Goal: Contribute content: Add original content to the website for others to see

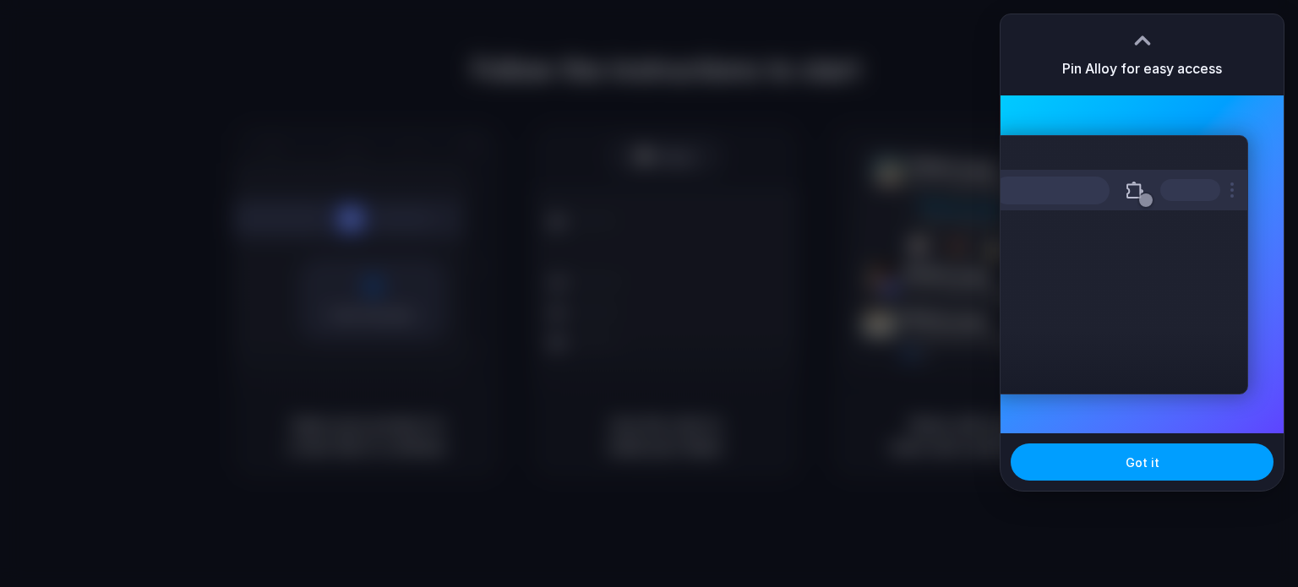
click at [1148, 464] on span "Got it" at bounding box center [1143, 463] width 34 height 18
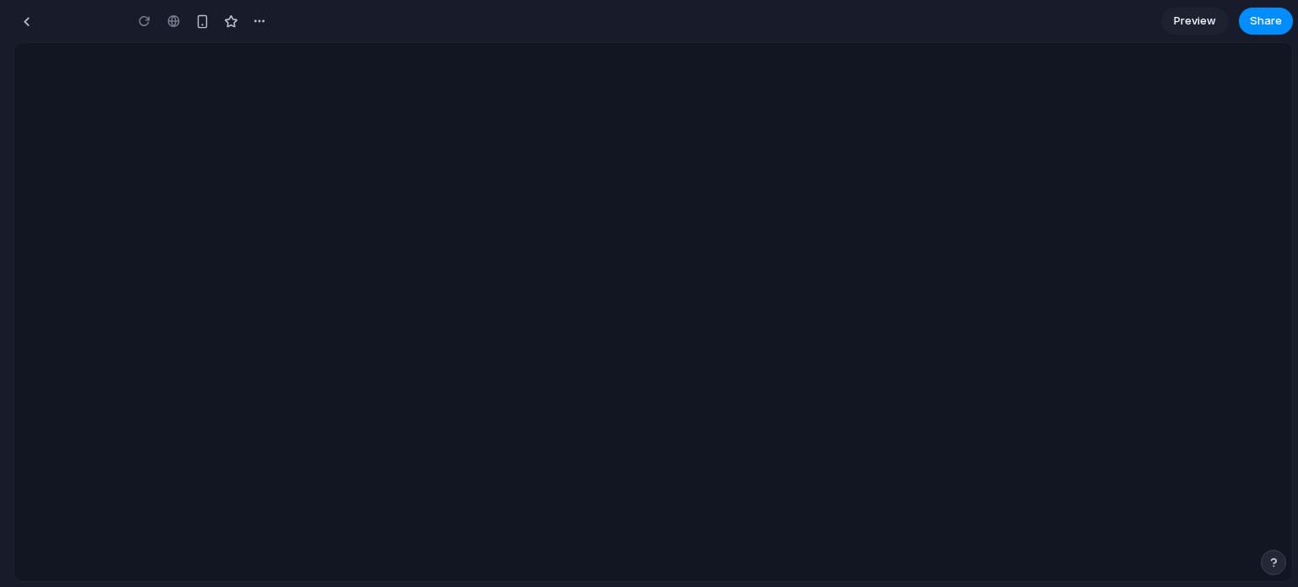
type input "**********"
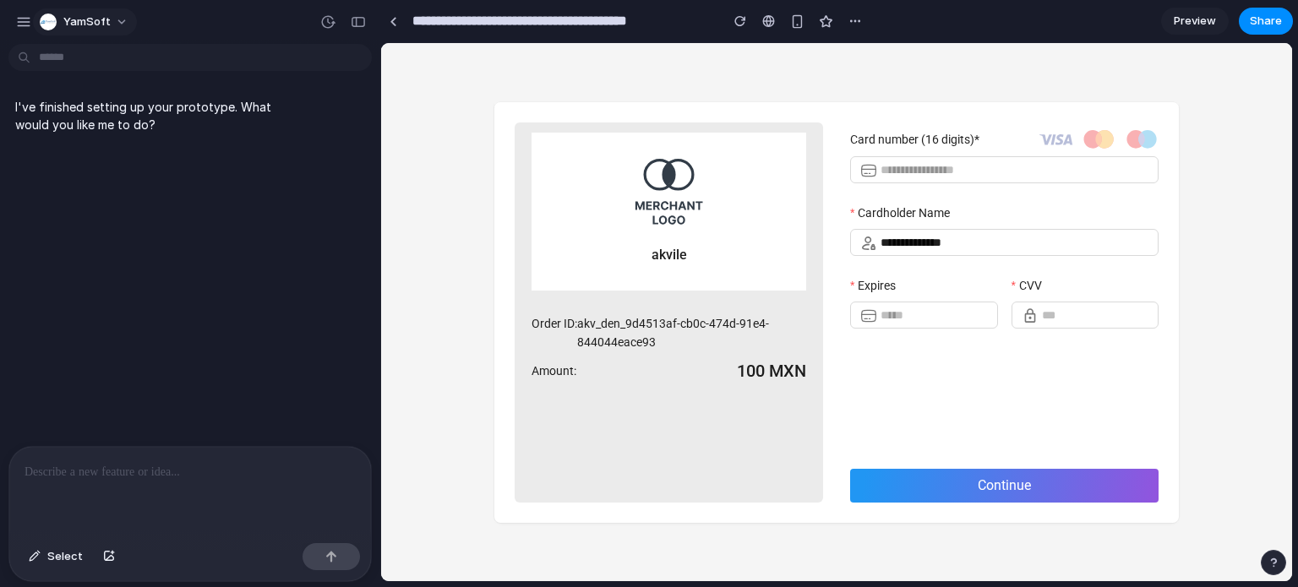
click at [105, 26] on span "YamSoft" at bounding box center [86, 22] width 47 height 17
click at [105, 22] on div "Settings Invite members Change theme Sign out" at bounding box center [649, 293] width 1298 height 587
click at [22, 14] on div "button" at bounding box center [23, 21] width 15 height 15
click at [1100, 365] on div "**********" at bounding box center [1004, 296] width 308 height 347
click at [1056, 321] on input "text" at bounding box center [1095, 315] width 107 height 19
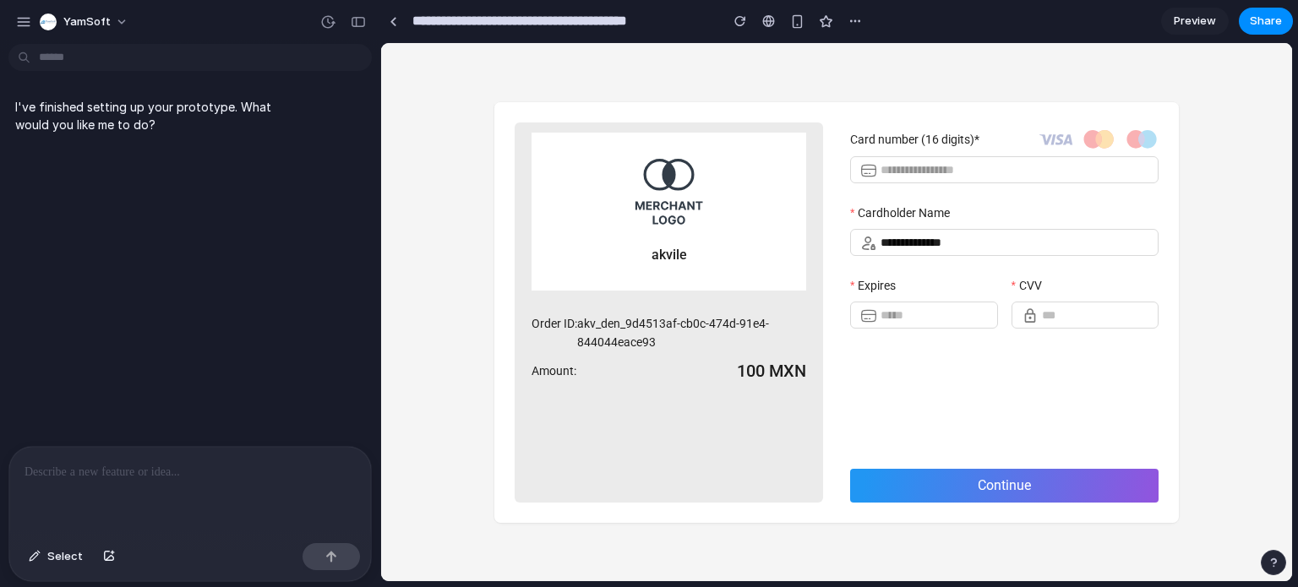
click at [981, 352] on div "**********" at bounding box center [1004, 296] width 308 height 347
click at [163, 467] on p at bounding box center [190, 472] width 331 height 20
click at [71, 462] on p "**********" at bounding box center [187, 472] width 325 height 20
click at [325, 557] on button "button" at bounding box center [331, 556] width 57 height 27
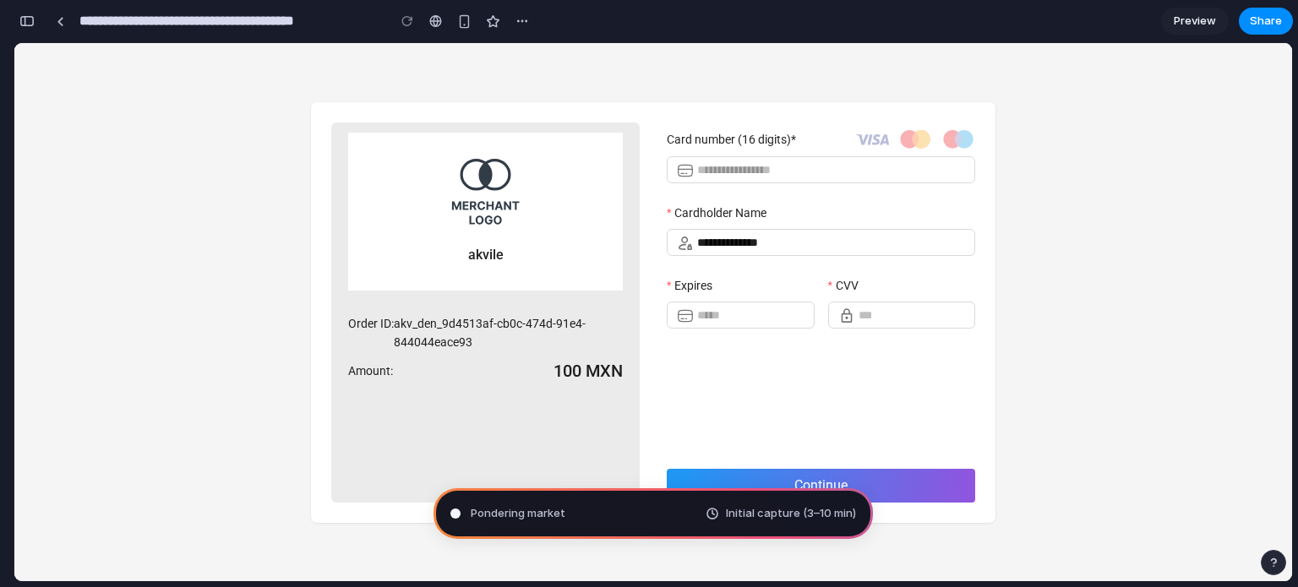
type input "**********"
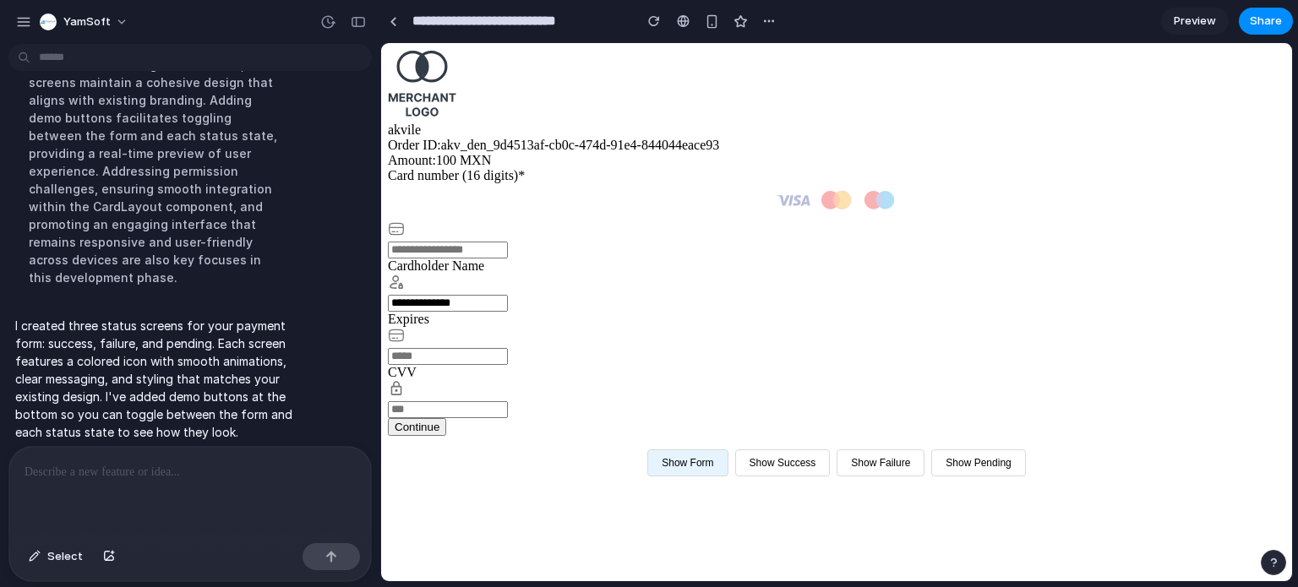
click at [1195, 19] on span "Preview" at bounding box center [1195, 21] width 42 height 17
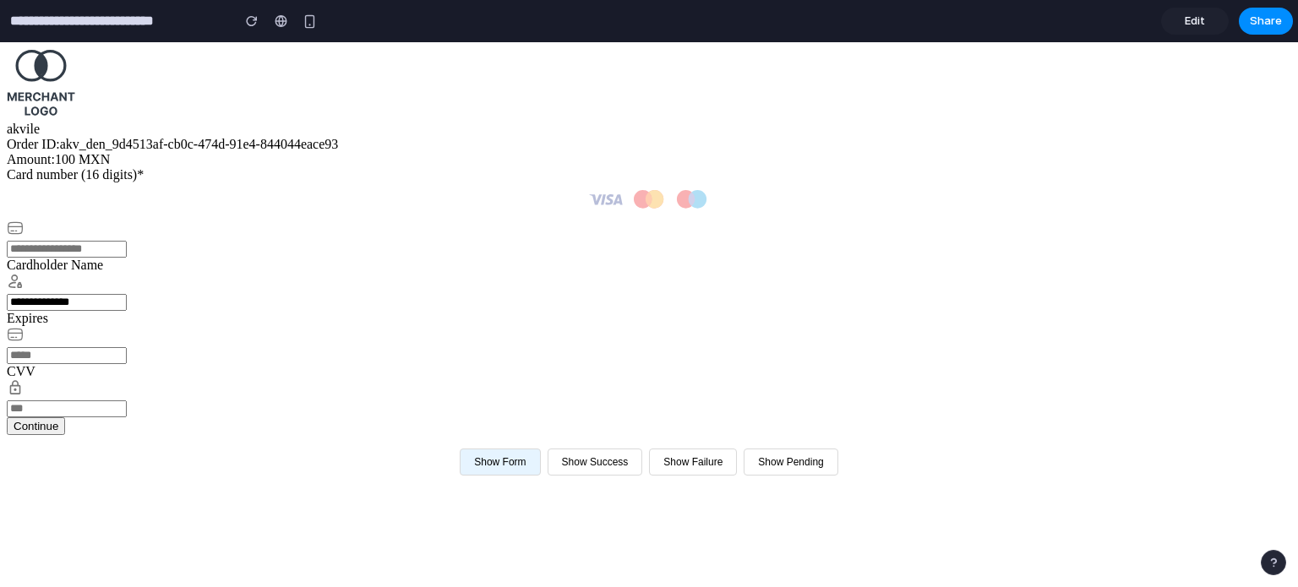
scroll to position [16, 0]
click at [540, 476] on button "Show Form" at bounding box center [500, 462] width 80 height 27
click at [643, 476] on button "Show Success" at bounding box center [596, 462] width 96 height 27
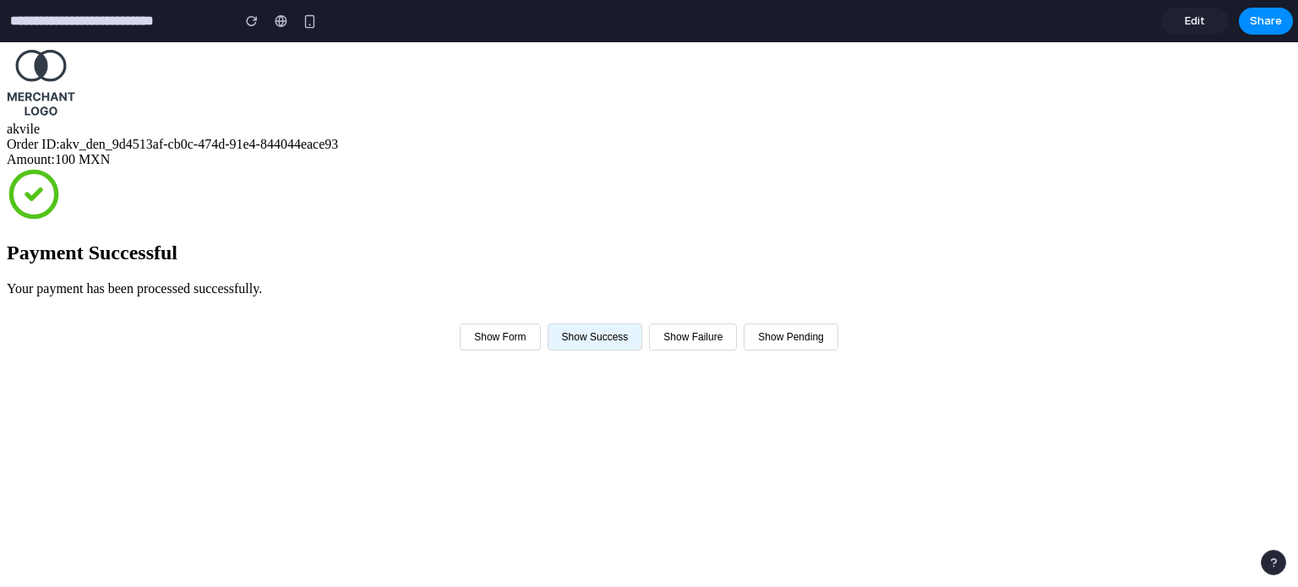
scroll to position [66, 0]
click at [737, 351] on button "Show Failure" at bounding box center [693, 337] width 88 height 27
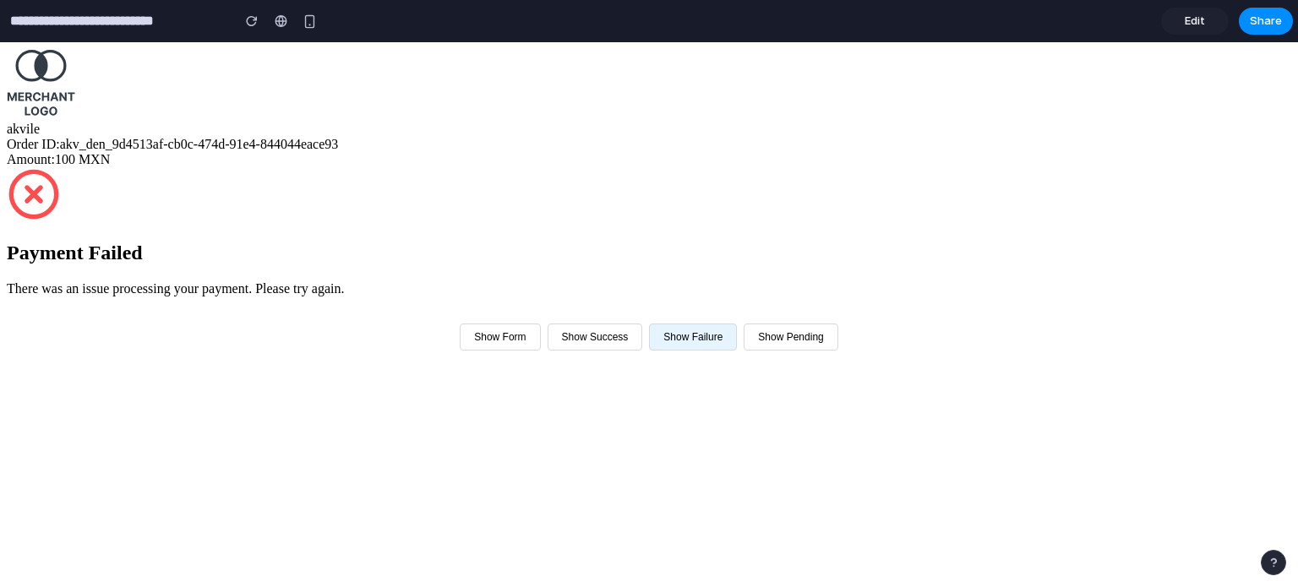
click at [838, 351] on button "Show Pending" at bounding box center [791, 337] width 94 height 27
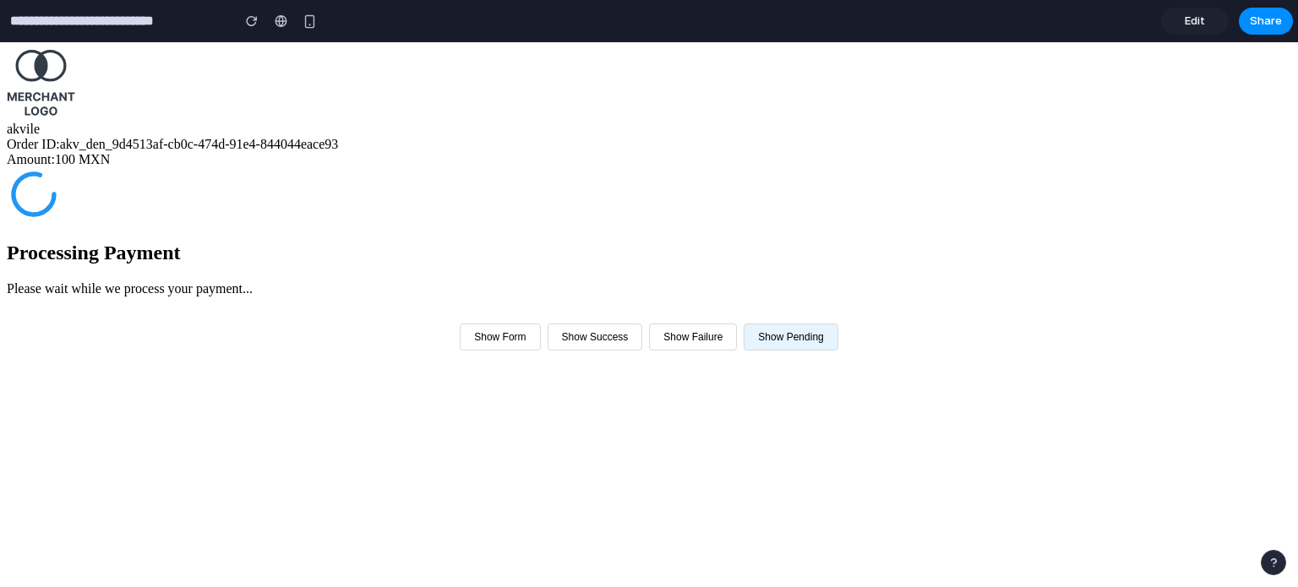
click at [540, 351] on button "Show Form" at bounding box center [500, 337] width 80 height 27
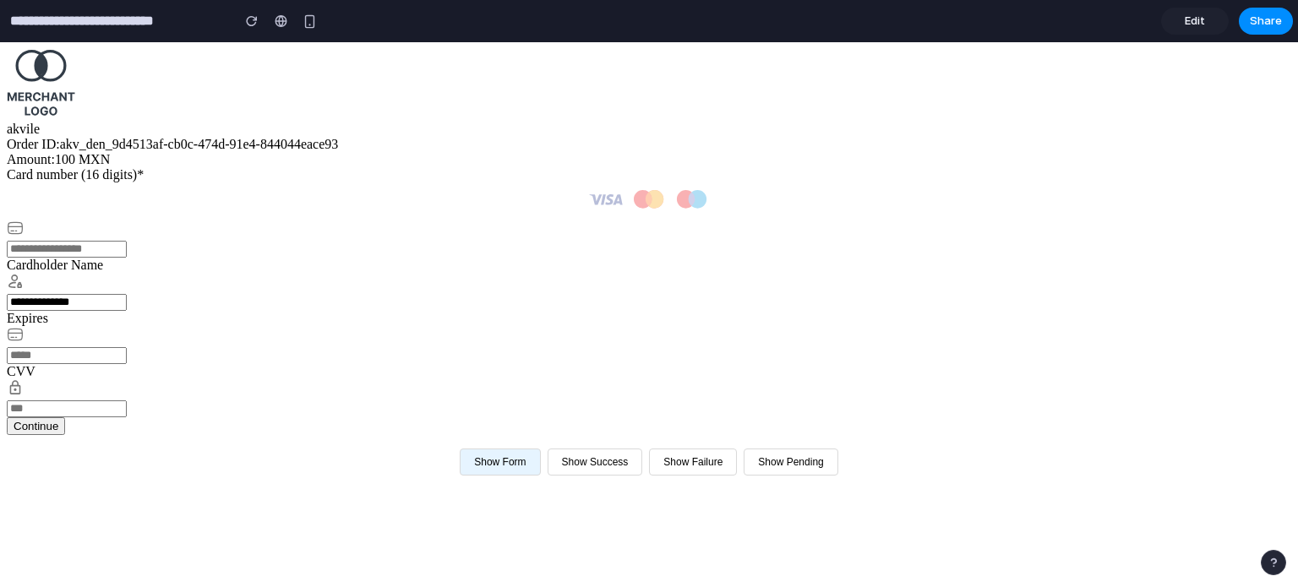
drag, startPoint x: 1199, startPoint y: 17, endPoint x: 1198, endPoint y: 32, distance: 15.2
click at [1199, 19] on span "Edit" at bounding box center [1195, 21] width 20 height 17
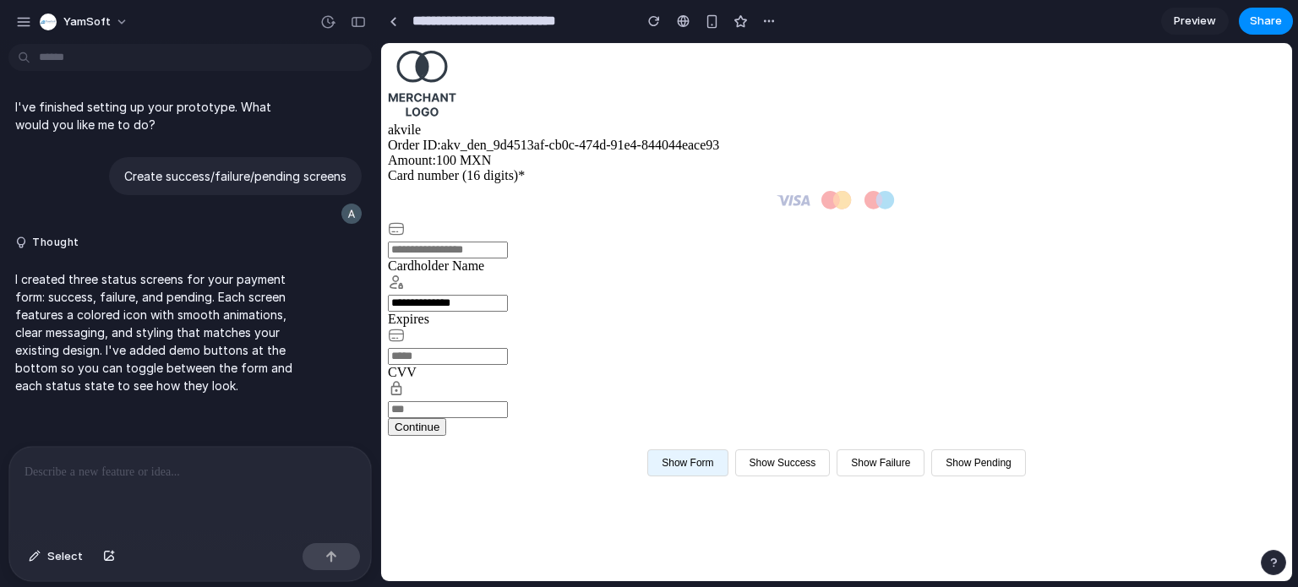
click at [831, 477] on button "Show Success" at bounding box center [783, 463] width 96 height 27
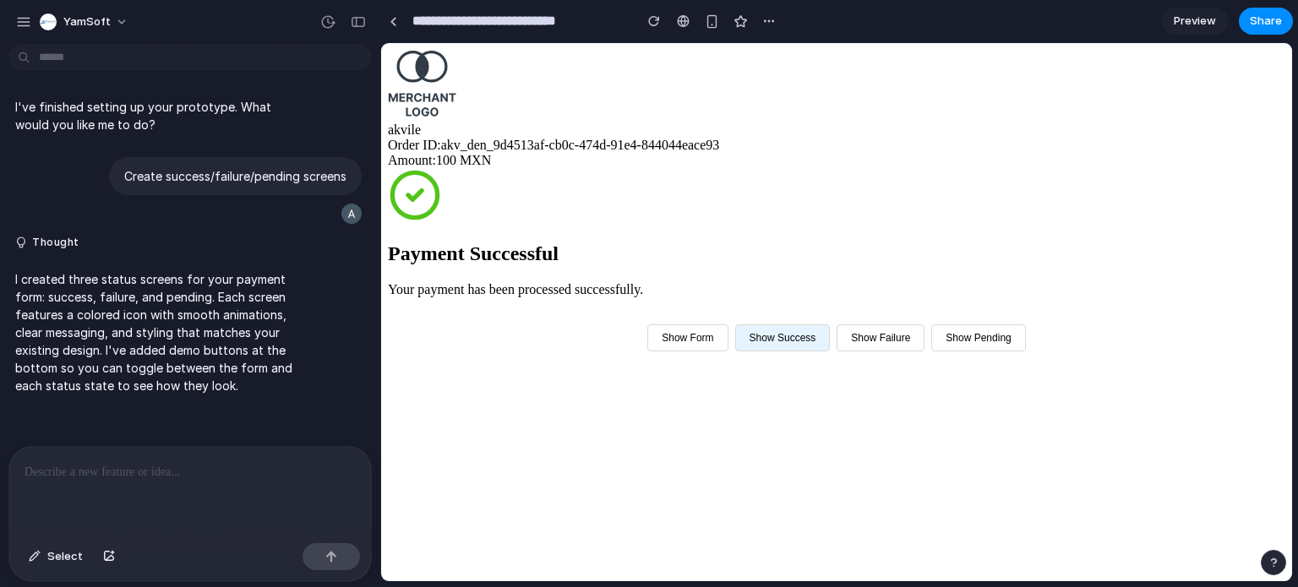
scroll to position [66, 0]
click at [925, 352] on button "Show Failure" at bounding box center [881, 338] width 88 height 27
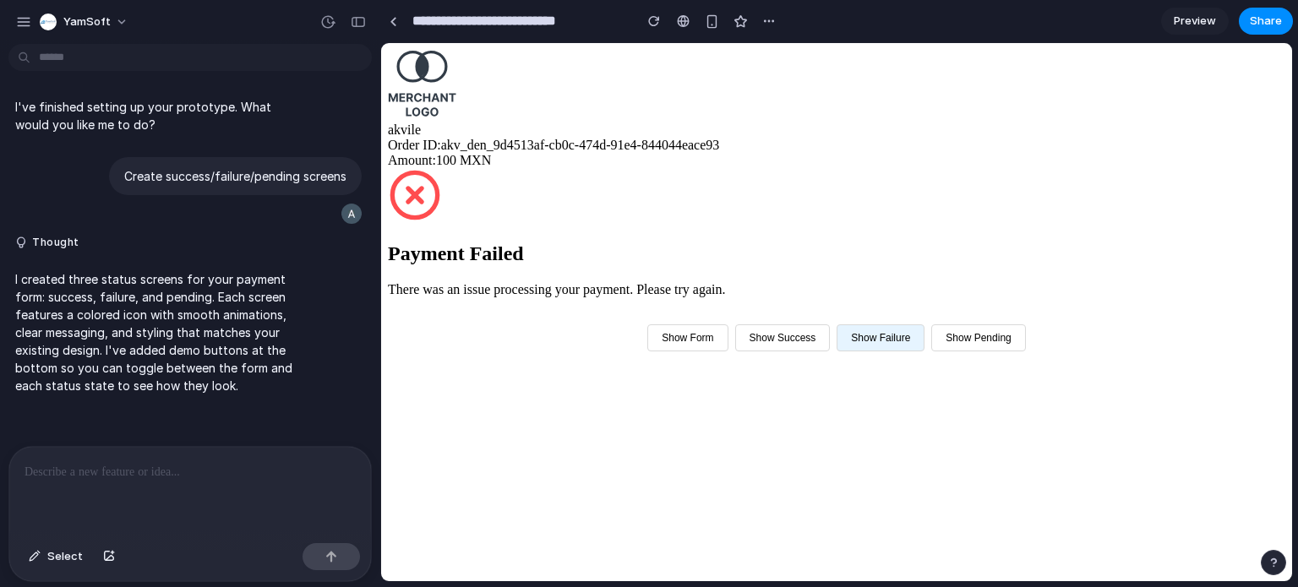
click at [1020, 352] on button "Show Pending" at bounding box center [978, 338] width 94 height 27
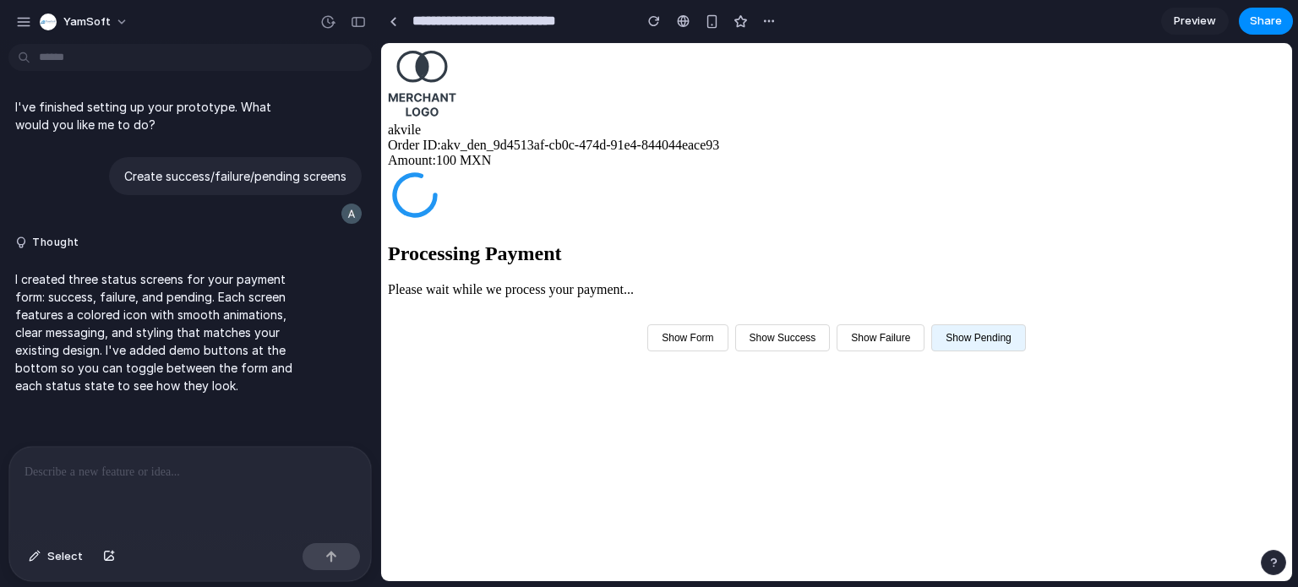
click at [728, 352] on button "Show Form" at bounding box center [687, 338] width 80 height 27
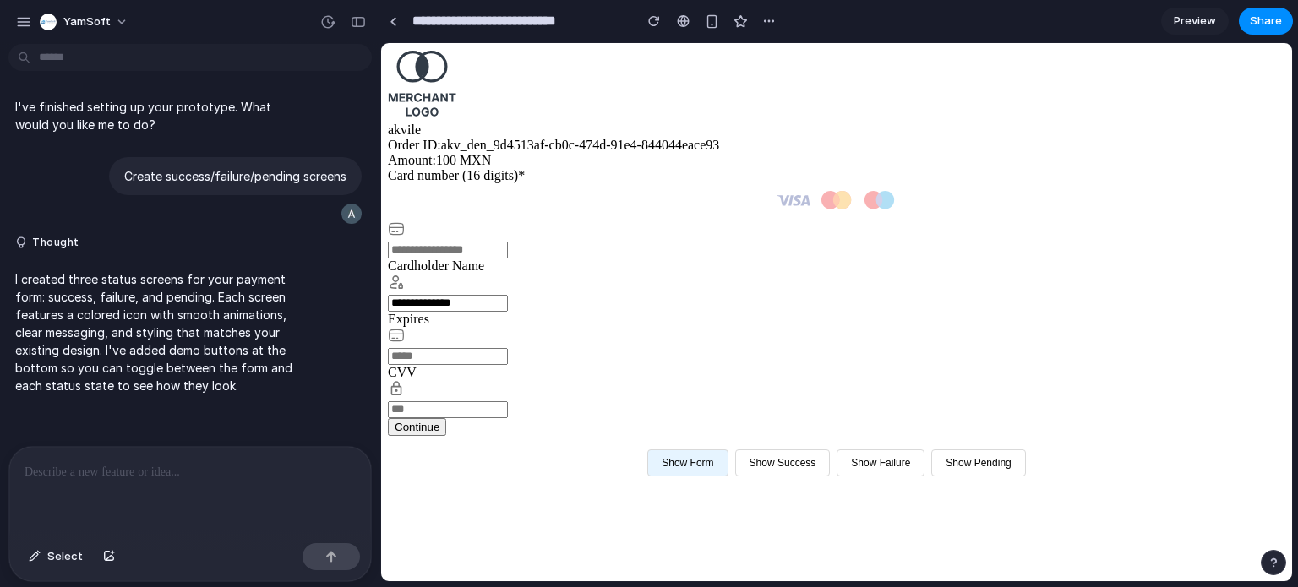
scroll to position [0, 0]
click at [19, 16] on div "button" at bounding box center [23, 21] width 15 height 15
click at [194, 467] on p at bounding box center [190, 472] width 331 height 20
click at [50, 467] on p "**********" at bounding box center [187, 472] width 325 height 20
click at [110, 462] on p "**********" at bounding box center [187, 472] width 325 height 20
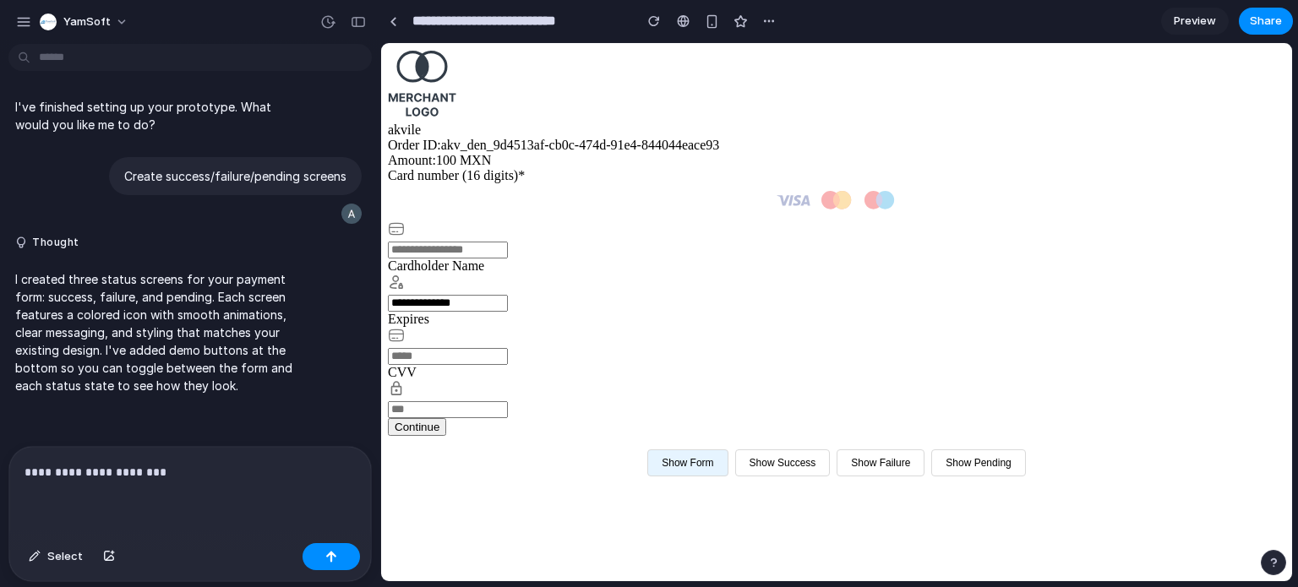
click at [177, 466] on p "**********" at bounding box center [187, 472] width 325 height 20
click at [327, 559] on div "button" at bounding box center [331, 557] width 12 height 12
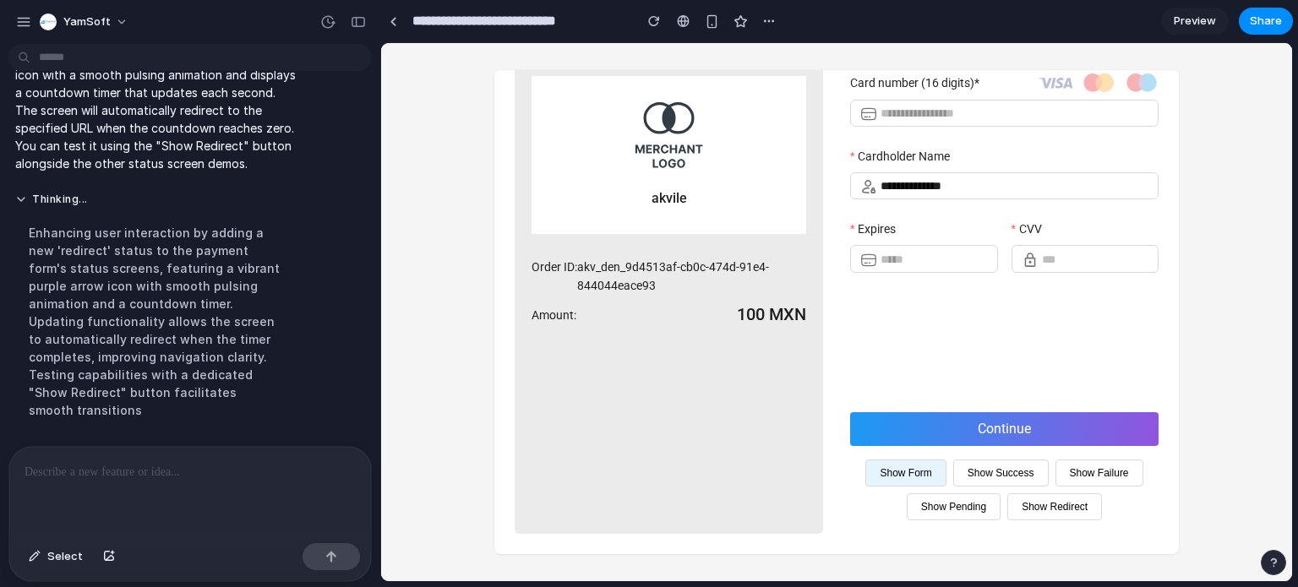
click at [1007, 511] on button "Show Redirect" at bounding box center [1054, 507] width 95 height 27
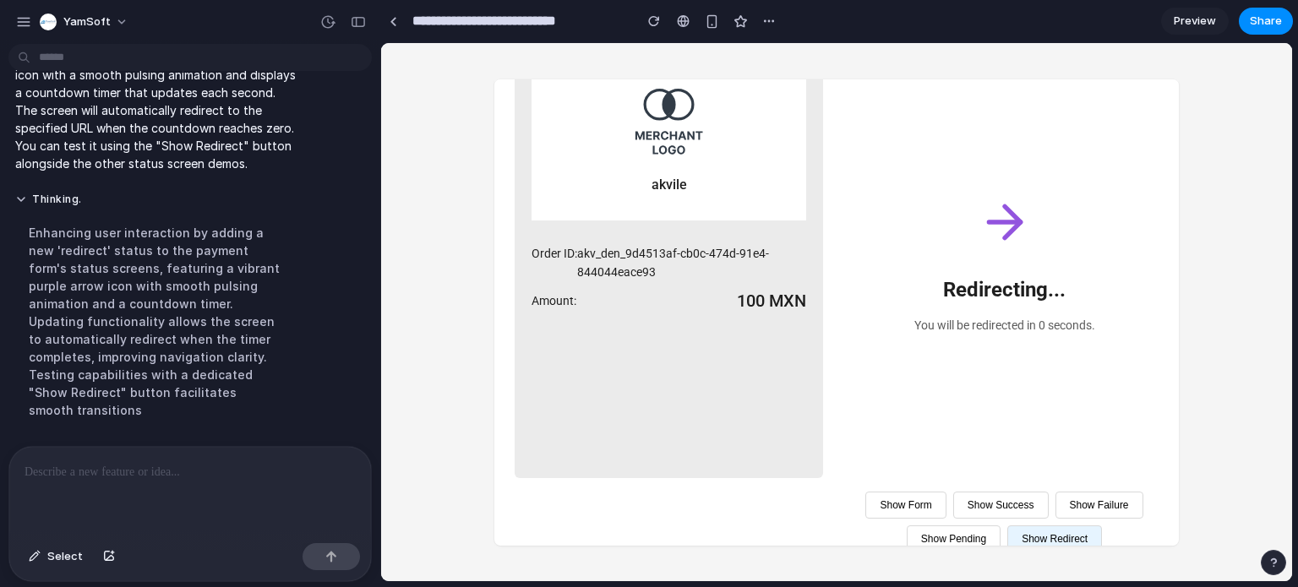
click at [1183, 26] on span "Preview" at bounding box center [1195, 21] width 42 height 17
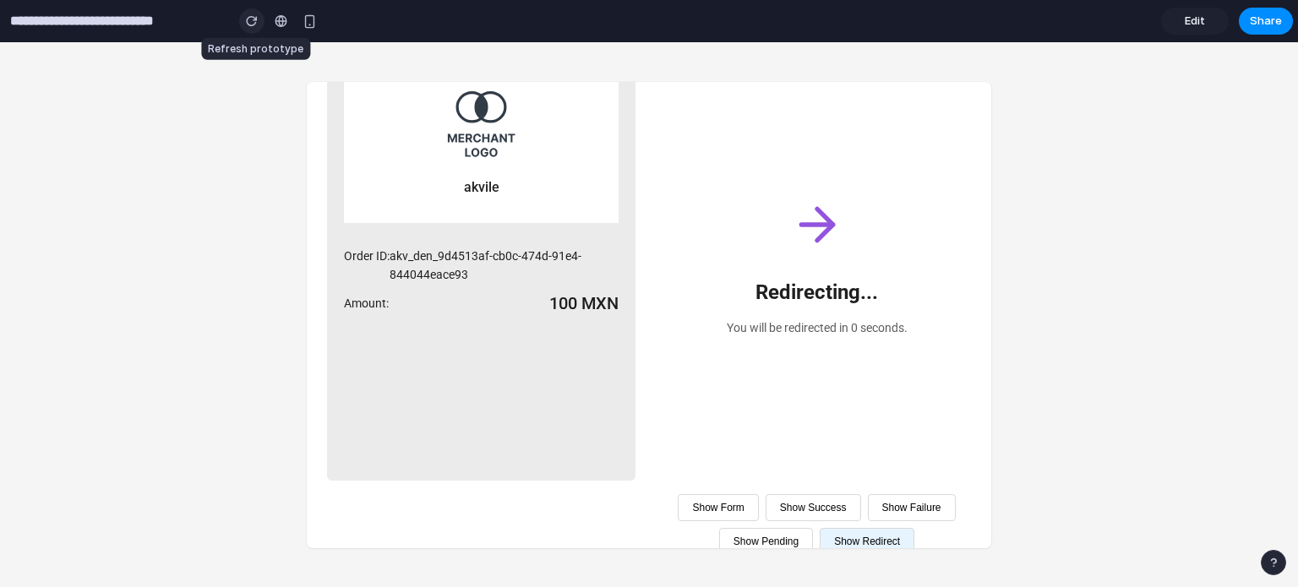
click at [252, 19] on div "button" at bounding box center [252, 21] width 12 height 12
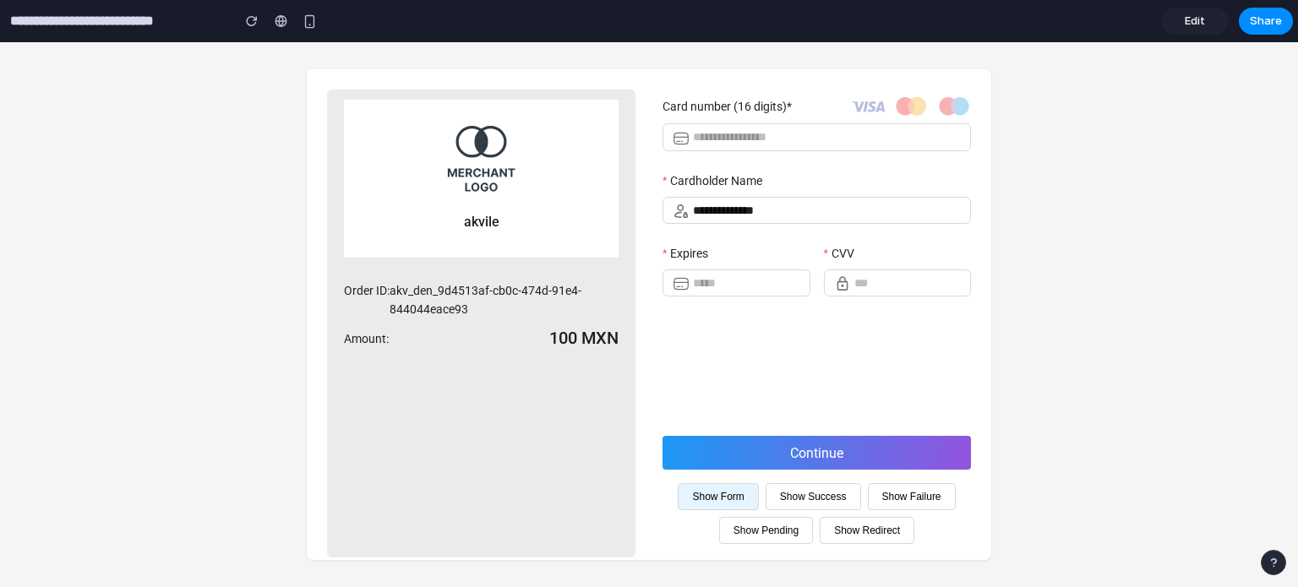
click at [1194, 18] on span "Edit" at bounding box center [1195, 21] width 20 height 17
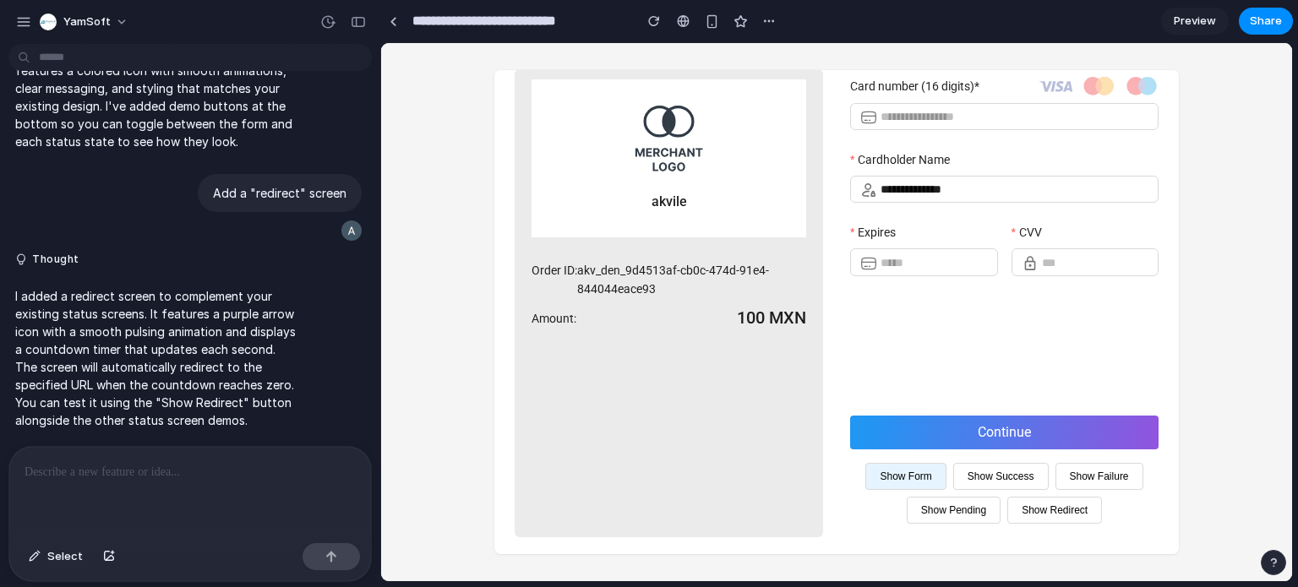
scroll to position [55, 0]
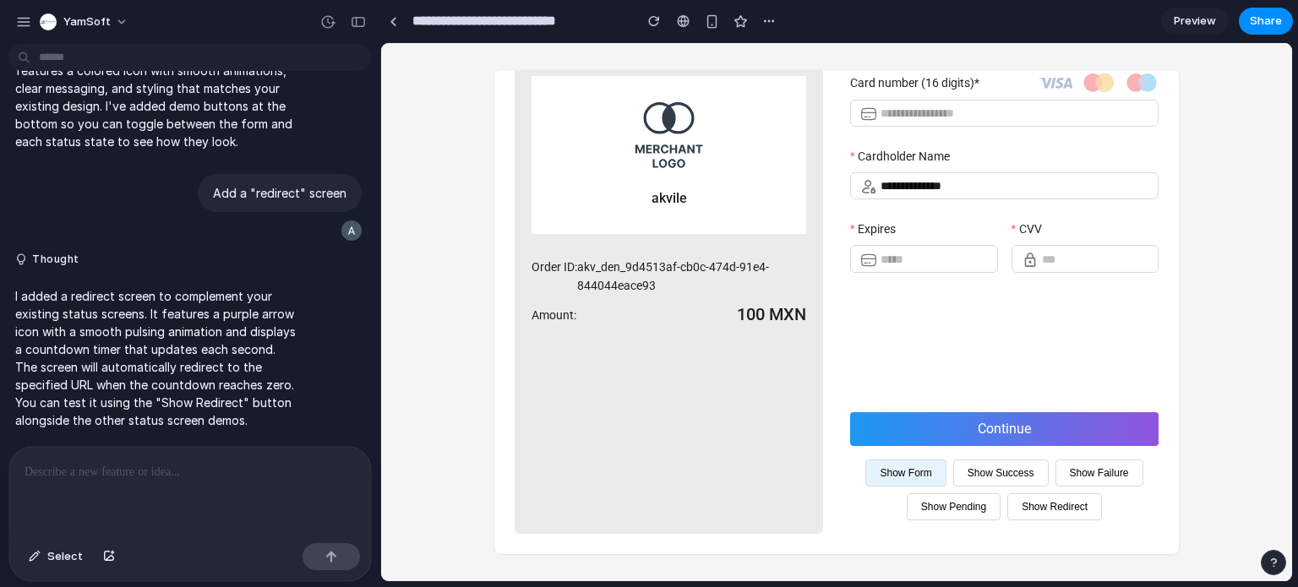
click at [1007, 510] on button "Show Redirect" at bounding box center [1054, 507] width 95 height 27
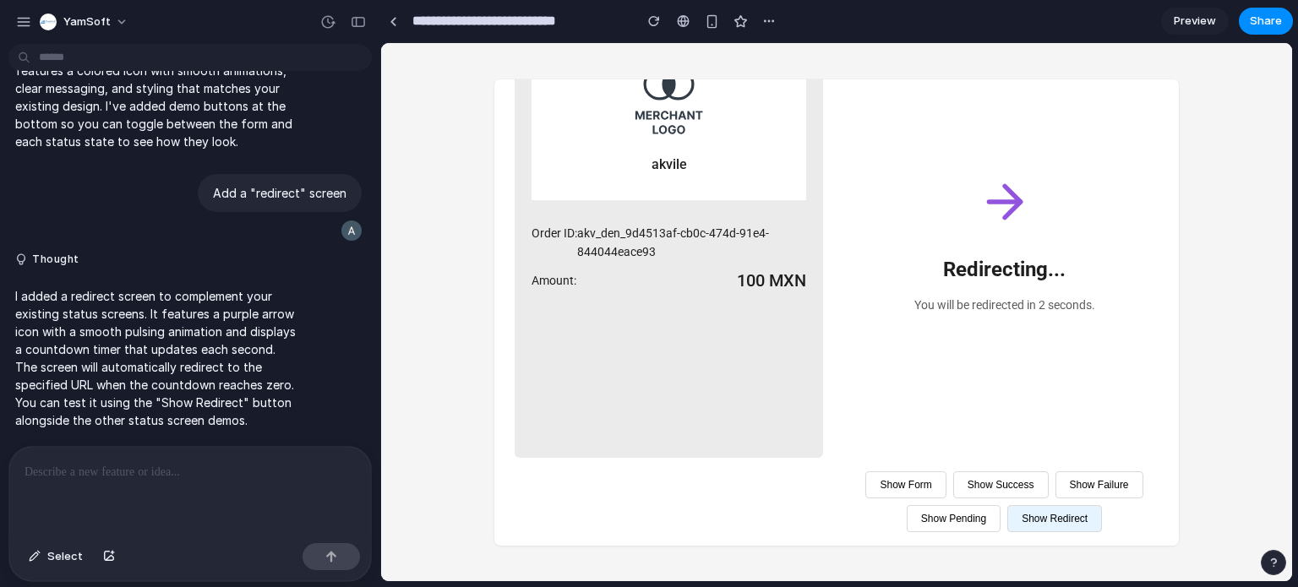
scroll to position [112, 0]
click at [651, 19] on div "button" at bounding box center [654, 21] width 12 height 12
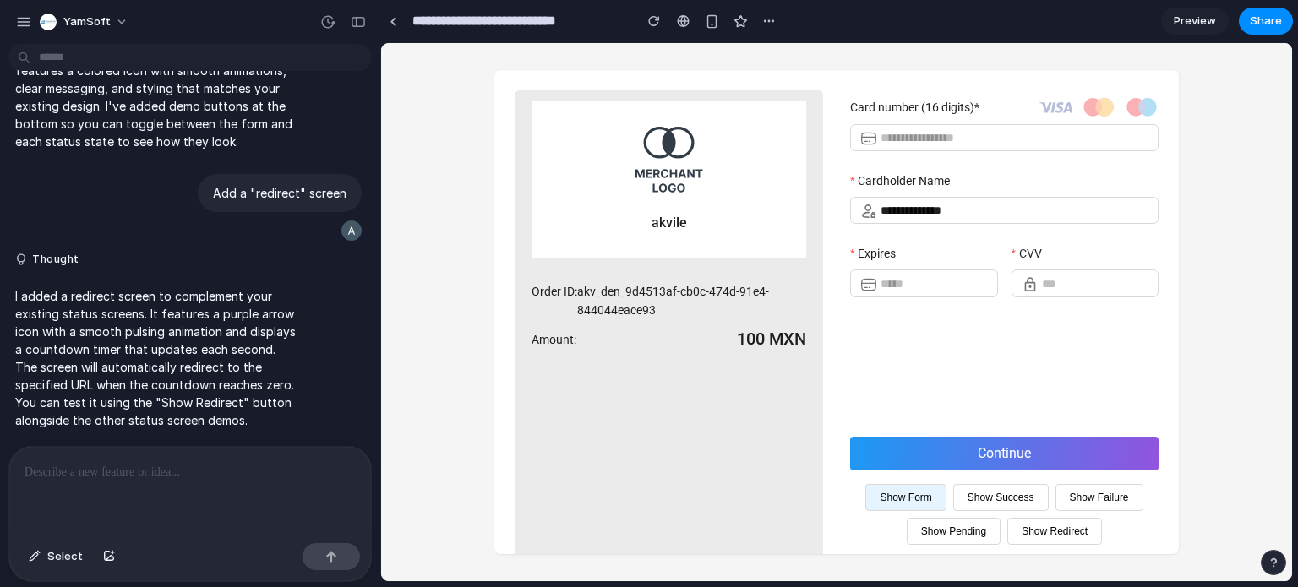
scroll to position [0, 0]
click at [1269, 19] on span "Share" at bounding box center [1266, 21] width 32 height 17
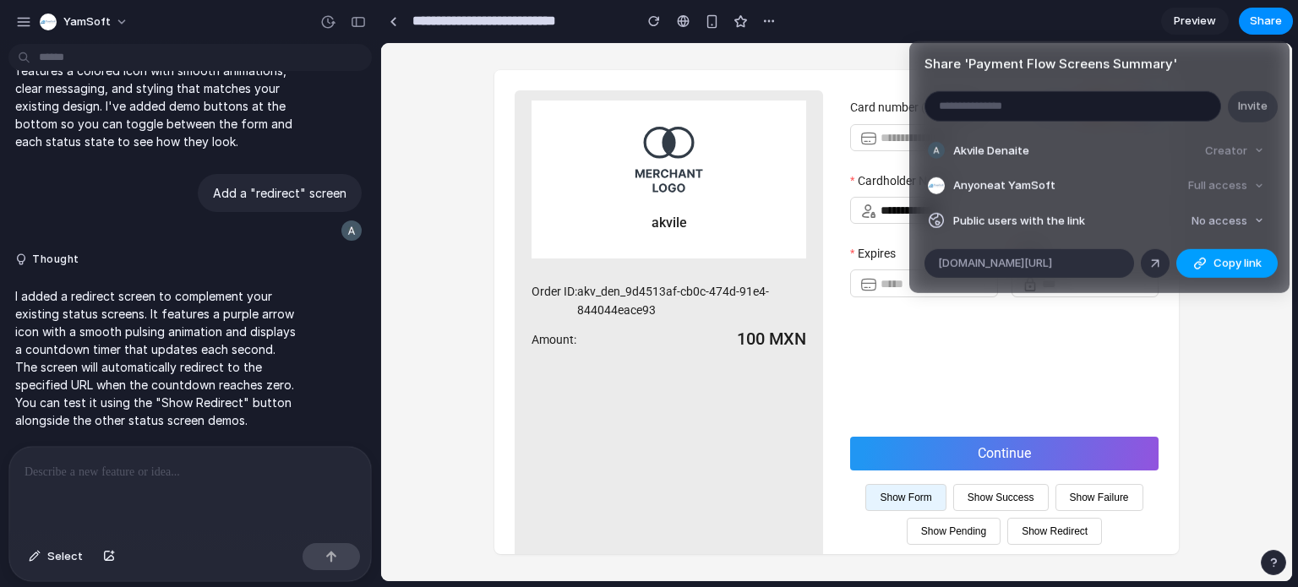
click at [1247, 263] on span "Copy link" at bounding box center [1238, 263] width 48 height 17
click at [1100, 21] on div "Share ' Payment Flow Screens Summary ' Invite Akvile Denaite Creator Anyone at …" at bounding box center [649, 293] width 1298 height 587
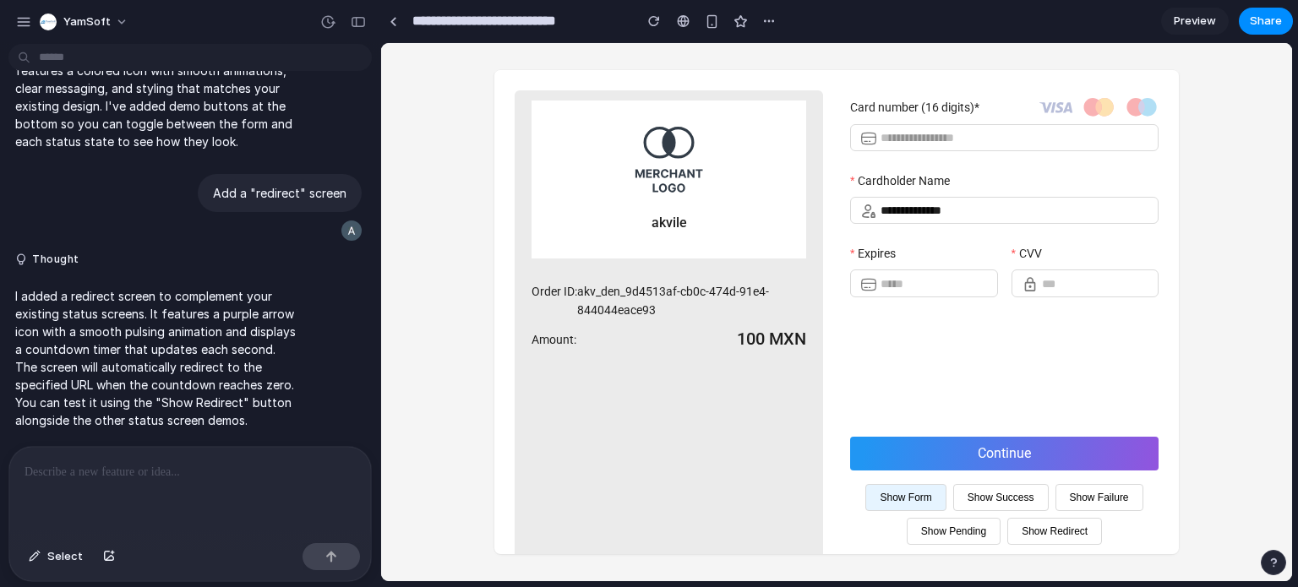
click at [47, 462] on p at bounding box center [190, 472] width 331 height 20
click at [712, 25] on div "button" at bounding box center [712, 21] width 14 height 14
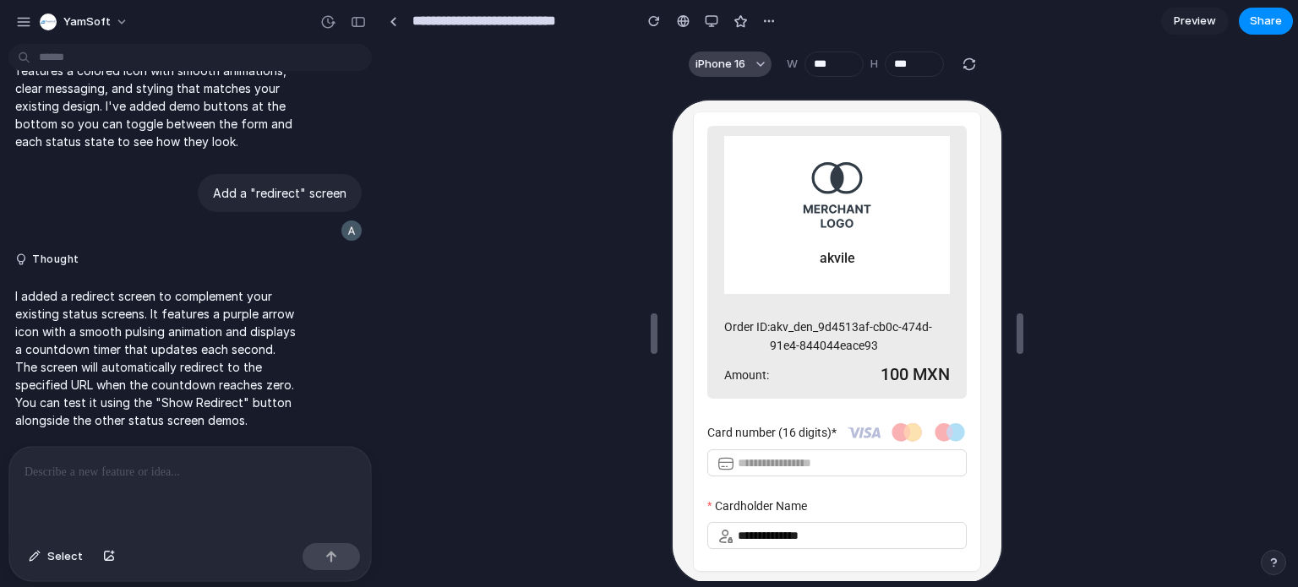
click at [748, 63] on button "iPhone 16" at bounding box center [730, 64] width 83 height 25
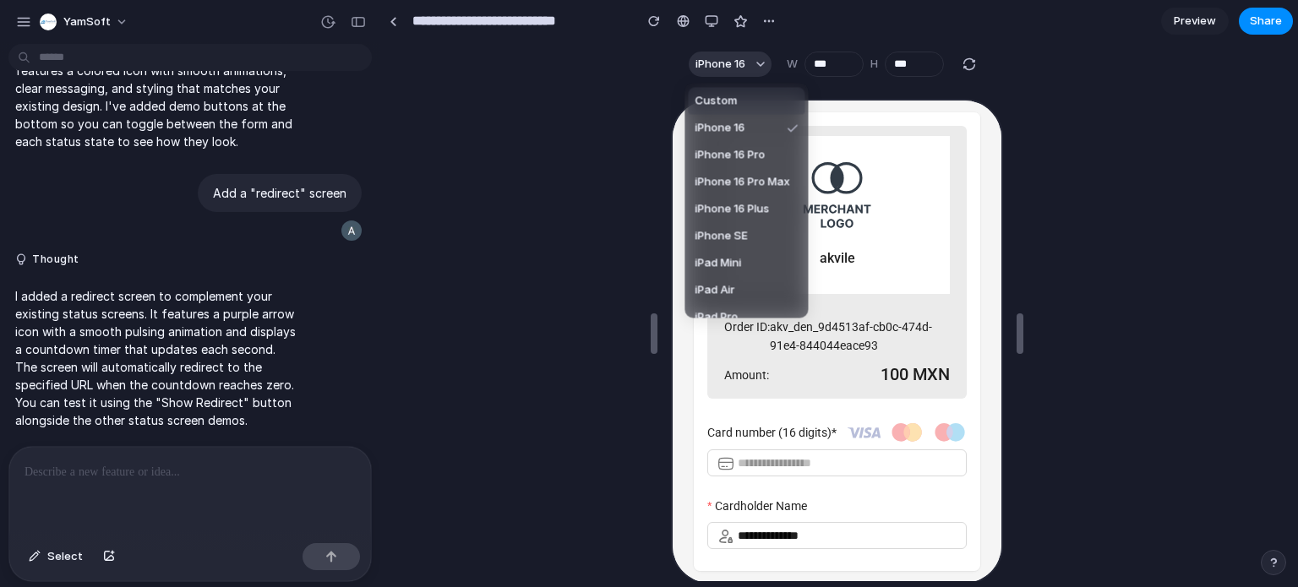
click at [747, 63] on div "Custom iPhone 16 iPhone 16 Pro iPhone 16 Pro Max iPhone 16 Plus iPhone SE iPad …" at bounding box center [649, 293] width 1298 height 587
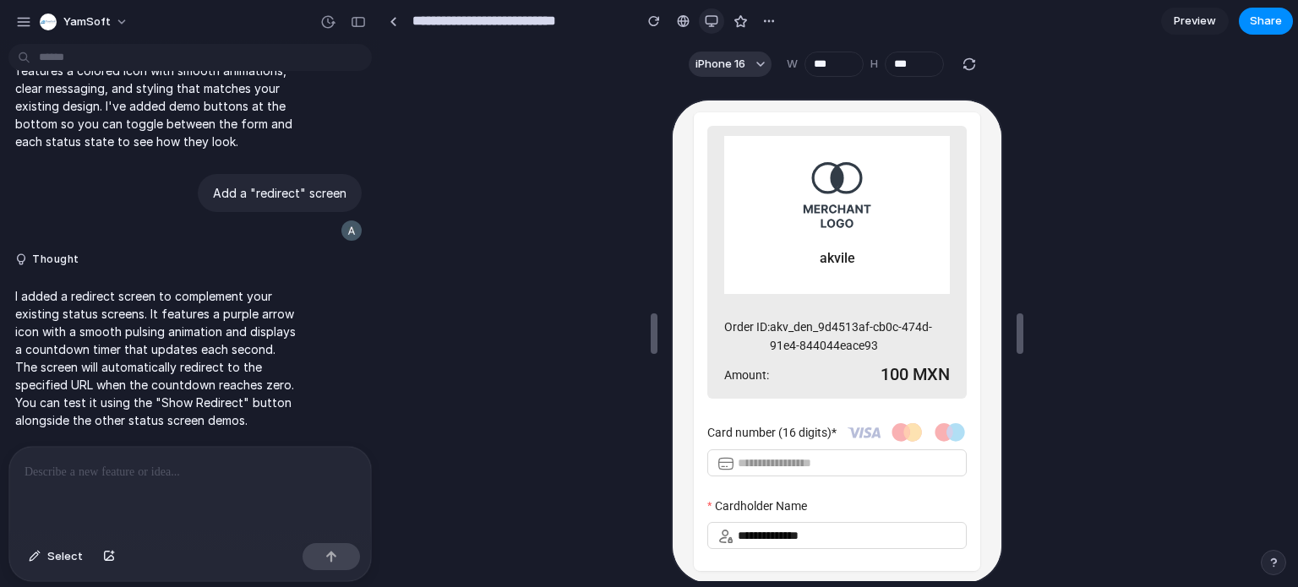
click at [713, 20] on div "button" at bounding box center [712, 21] width 14 height 14
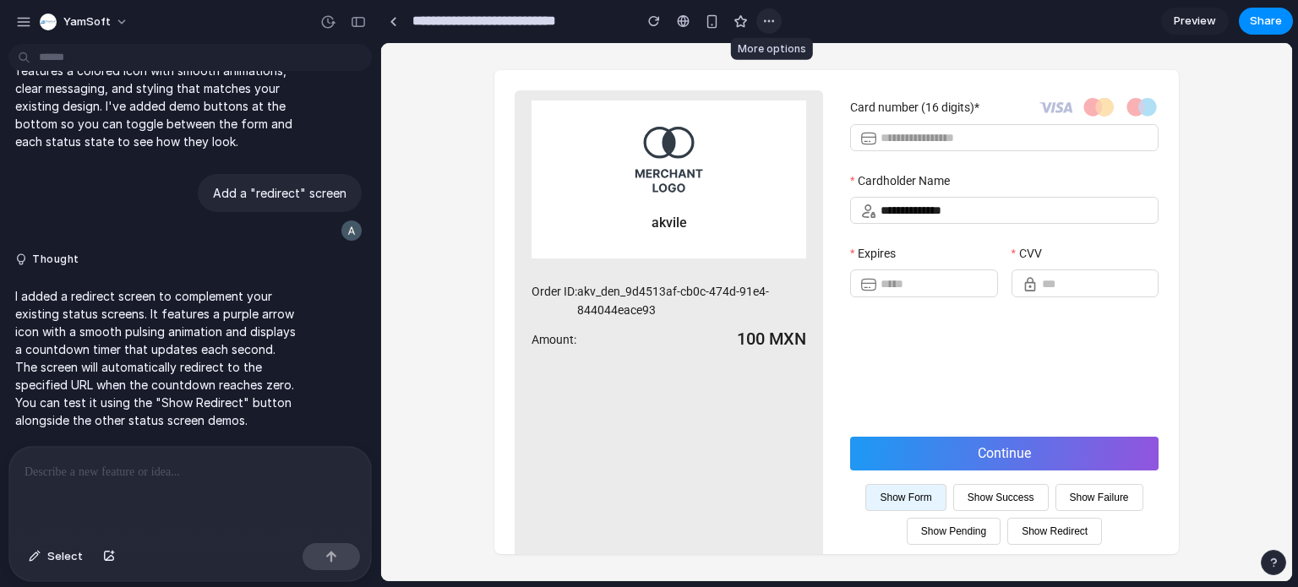
click at [768, 19] on div "button" at bounding box center [769, 21] width 14 height 14
click at [828, 21] on div "Duplicate Delete" at bounding box center [649, 293] width 1298 height 587
click at [112, 22] on button "YamSoft" at bounding box center [85, 21] width 104 height 27
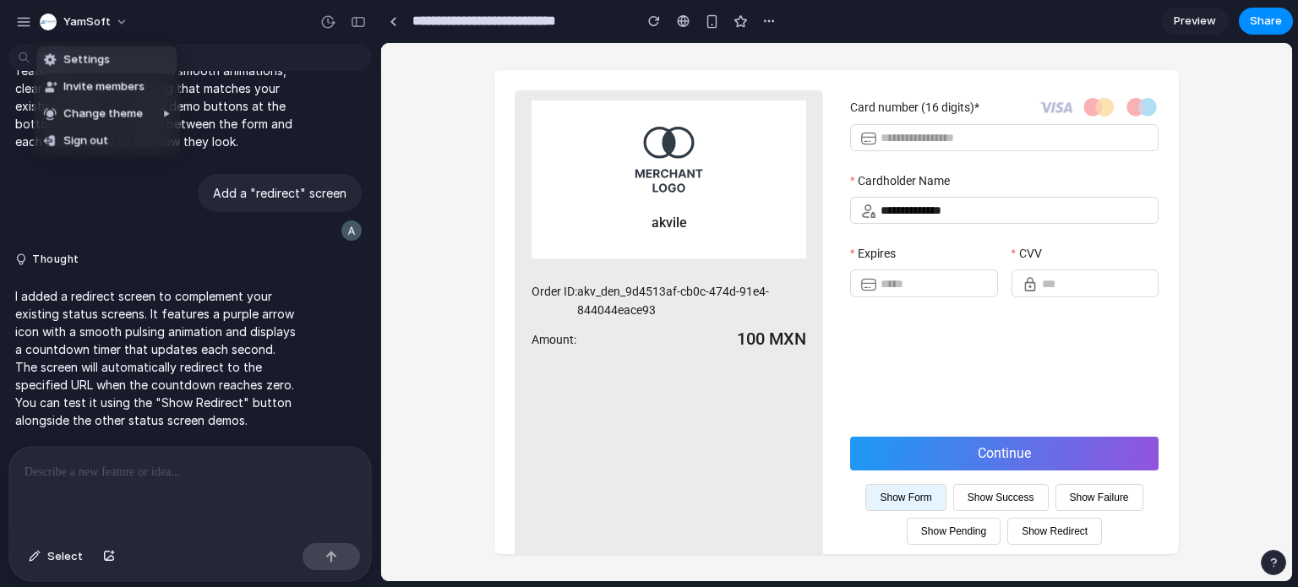
drag, startPoint x: 183, startPoint y: 20, endPoint x: 176, endPoint y: 27, distance: 10.2
click at [184, 20] on div "Settings Invite members Change theme Sign out" at bounding box center [649, 293] width 1298 height 587
